Goal: Navigation & Orientation: Go to known website

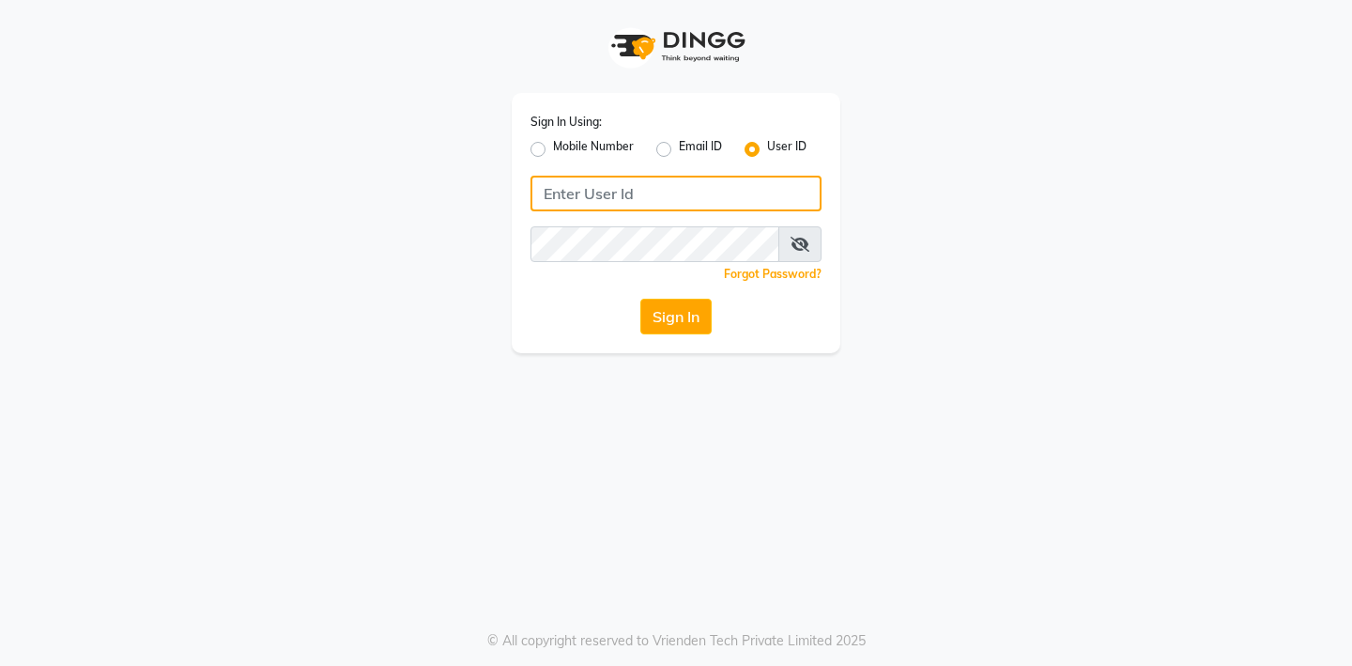
click at [612, 194] on input "Username" at bounding box center [675, 194] width 291 height 36
type input "aroma"
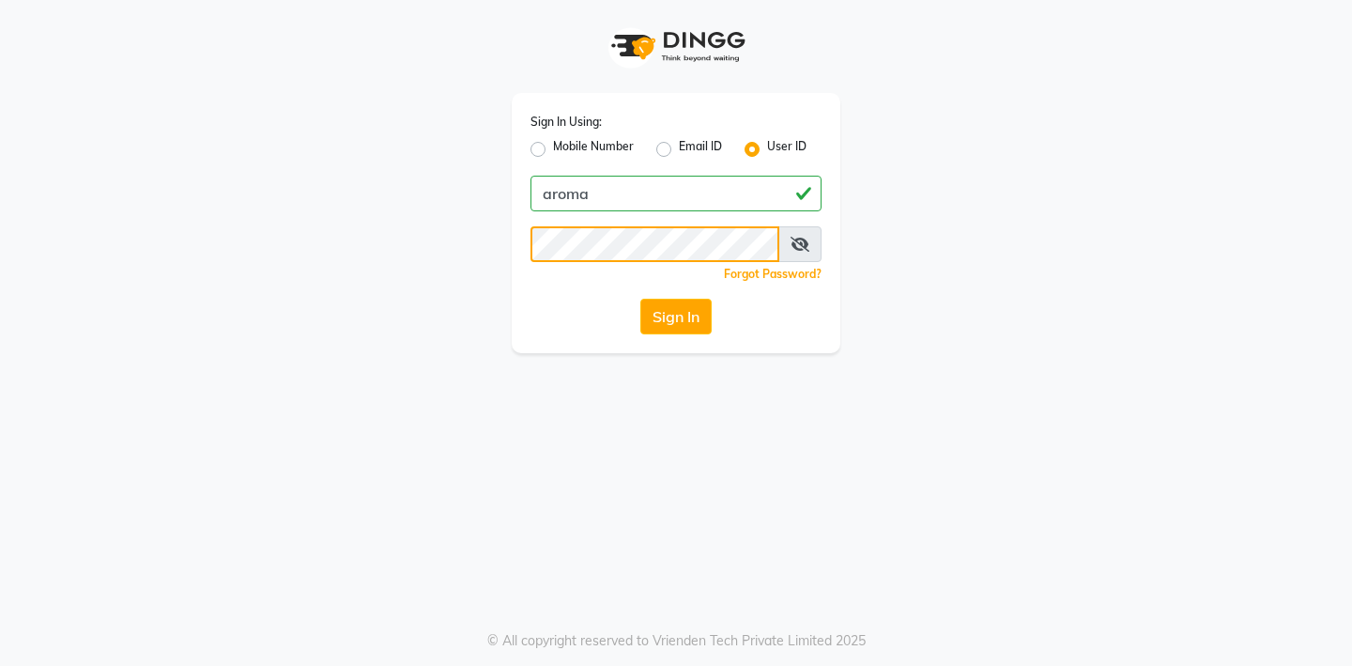
click at [640, 299] on button "Sign In" at bounding box center [675, 317] width 71 height 36
